Goal: Information Seeking & Learning: Learn about a topic

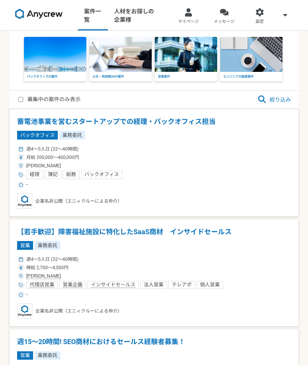
click at [267, 102] on span "絞り込み" at bounding box center [273, 99] width 33 height 9
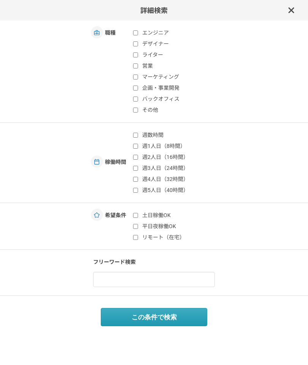
click at [138, 155] on input "週2人日（16時間）" at bounding box center [135, 157] width 5 height 5
checkbox input "true"
click at [135, 144] on input "週1人日（8時間）" at bounding box center [135, 146] width 5 height 5
checkbox input "true"
click at [136, 133] on input "週数時間" at bounding box center [135, 135] width 5 height 5
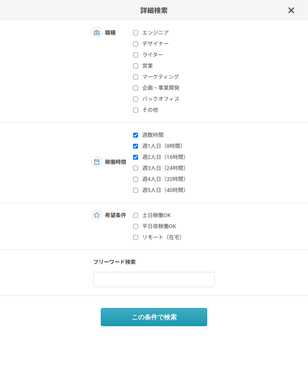
checkbox input "true"
click at [136, 214] on input "土日稼働OK" at bounding box center [135, 215] width 5 height 5
checkbox input "true"
click at [137, 321] on button "この条件で検索" at bounding box center [154, 317] width 106 height 18
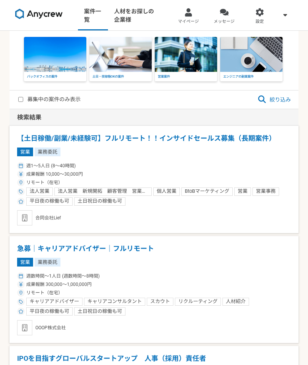
click at [97, 137] on h1 "【土日稼働/副業/未経験可】フルリモート！！インサイドセールス募集（長期案件）" at bounding box center [154, 138] width 274 height 10
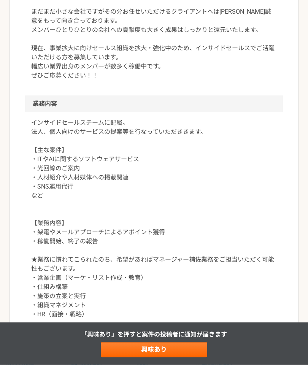
scroll to position [311, 0]
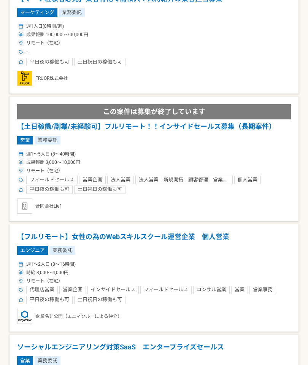
scroll to position [1166, 0]
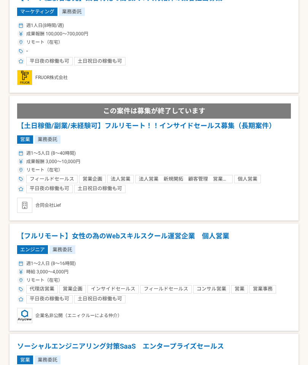
click at [97, 192] on article "この案件は募集が終了しています 【土日稼働/副業/未経験可】フルリモート！！インサイドセールス募集（長期案件） 営業 業務委託 週1〜5人日 (8〜40時間)…" at bounding box center [154, 158] width 289 height 125
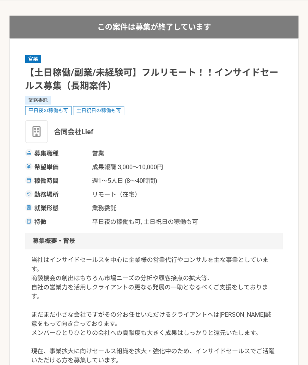
scroll to position [35, 0]
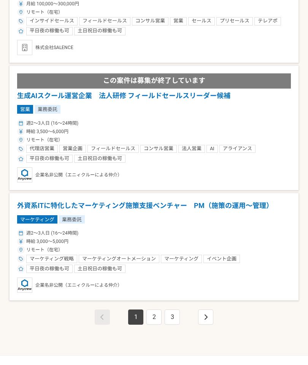
scroll to position [2149, 0]
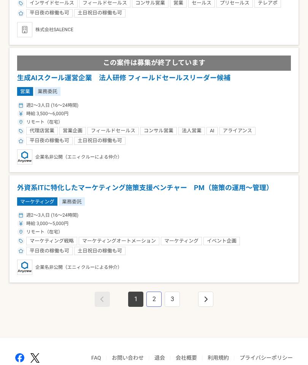
click at [155, 292] on link "2" at bounding box center [153, 299] width 15 height 15
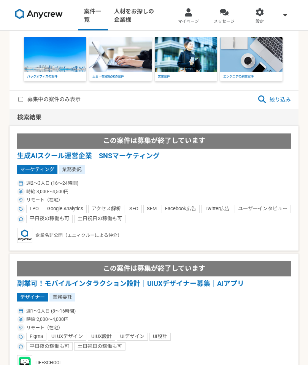
click at [22, 98] on input "募集中の案件のみ表示" at bounding box center [20, 99] width 5 height 5
checkbox input "true"
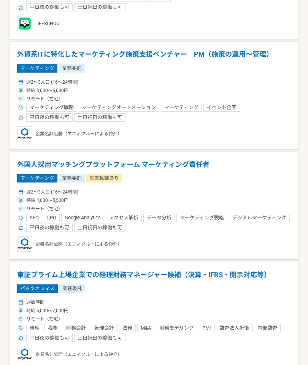
scroll to position [1516, 0]
click at [135, 273] on h1 "東証プライム上場企業での経理財務マネージャー候補（決算・IFRS・開示対応等）" at bounding box center [154, 275] width 274 height 10
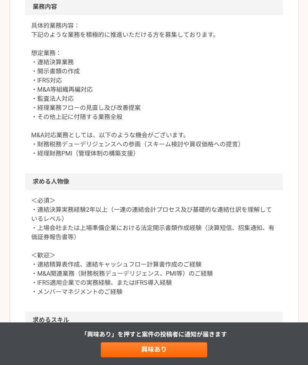
scroll to position [577, 0]
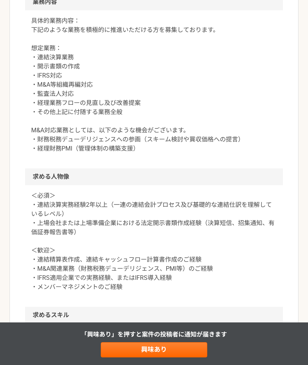
click at [45, 148] on p "具体的業務内容： 下記のような業務を積極的に推進いただける方を募集しております。 想定業務： ・連結決算業務 ・開示書類の作成 ・IFRS対応 ・M&A等組織…" at bounding box center [154, 84] width 246 height 137
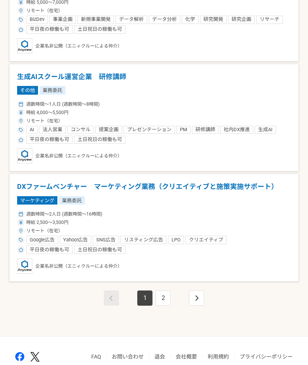
scroll to position [2044, 0]
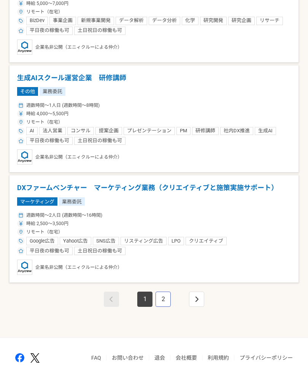
click at [163, 292] on link "2" at bounding box center [162, 299] width 15 height 15
